Goal: Task Accomplishment & Management: Use online tool/utility

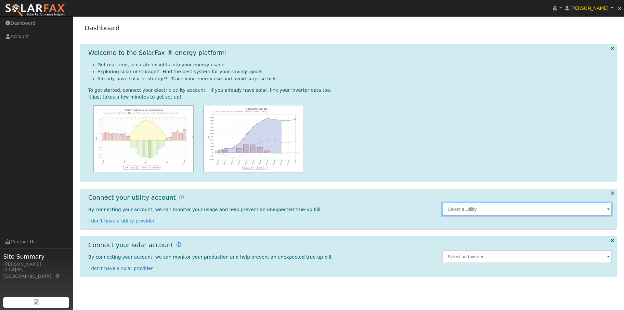
click at [473, 212] on input "text" at bounding box center [527, 208] width 170 height 13
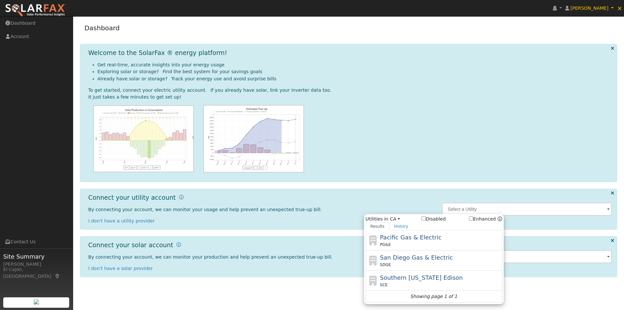
click at [371, 202] on div "Connect your utility account By connecting your account, we can monitor your us…" at bounding box center [262, 209] width 354 height 31
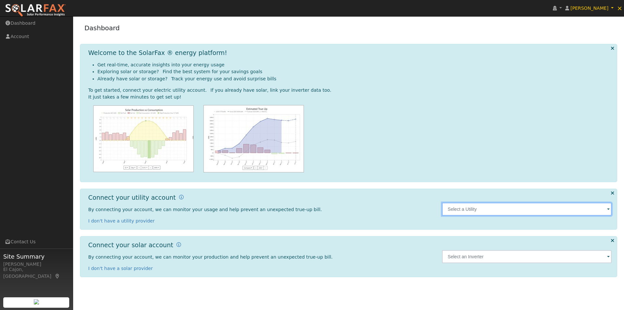
click at [494, 210] on input "text" at bounding box center [527, 208] width 170 height 13
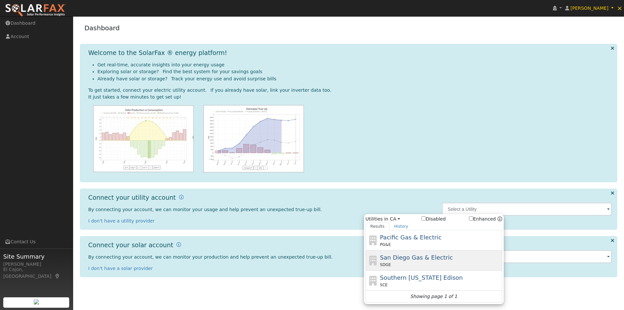
click at [396, 257] on span "San Diego Gas & Electric" at bounding box center [416, 257] width 73 height 7
type input "SDGE"
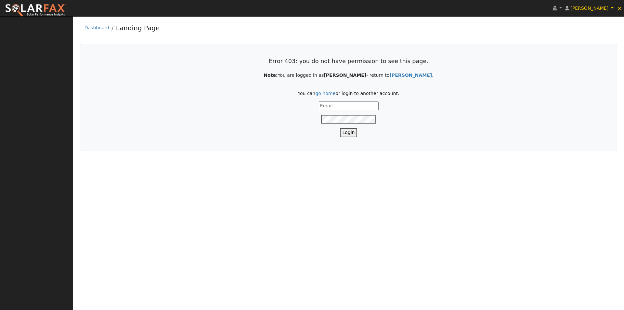
type input "[PERSON_NAME][EMAIL_ADDRESS][DOMAIN_NAME]"
click at [349, 130] on button "Login" at bounding box center [349, 132] width 18 height 9
